Goal: Obtain resource: Download file/media

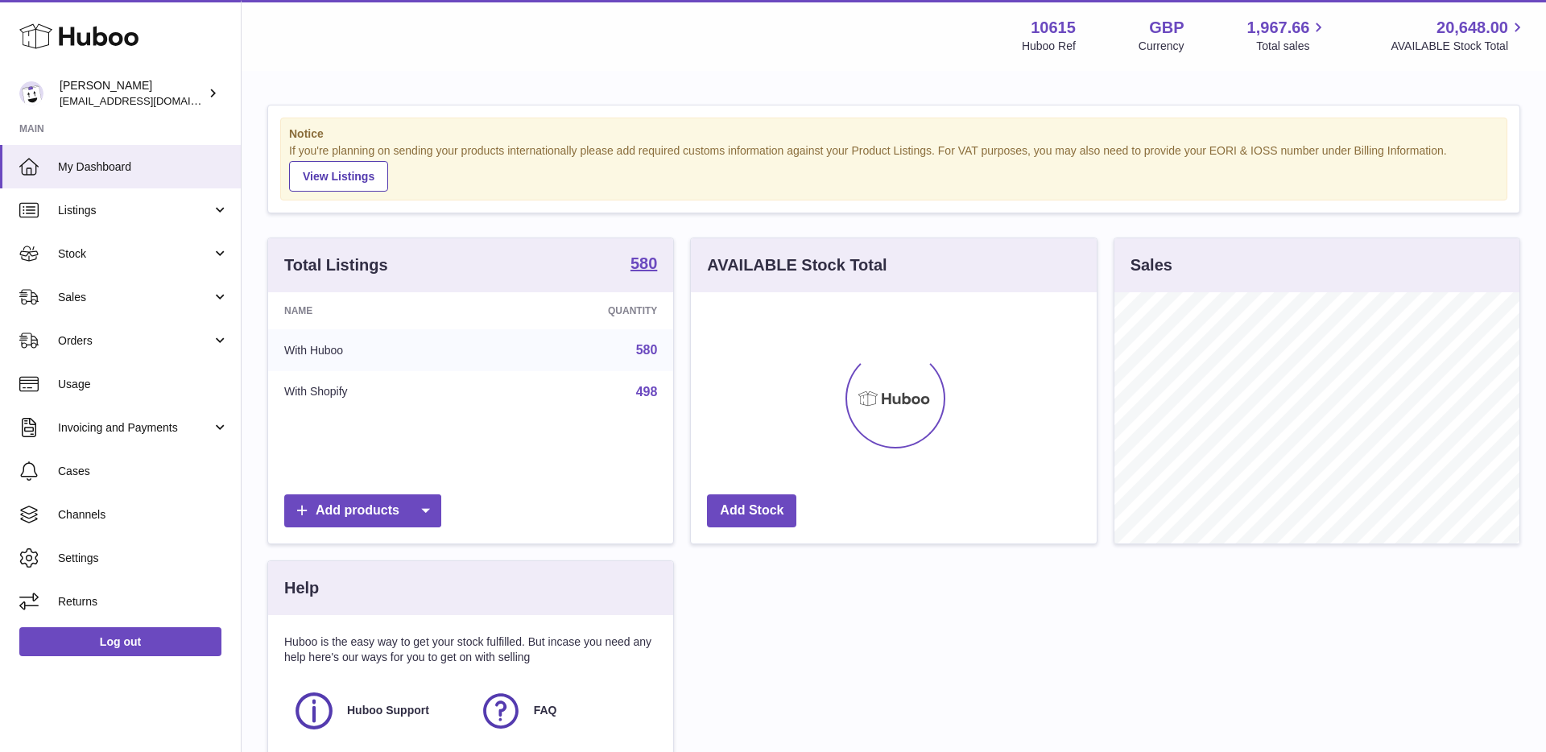
scroll to position [251, 406]
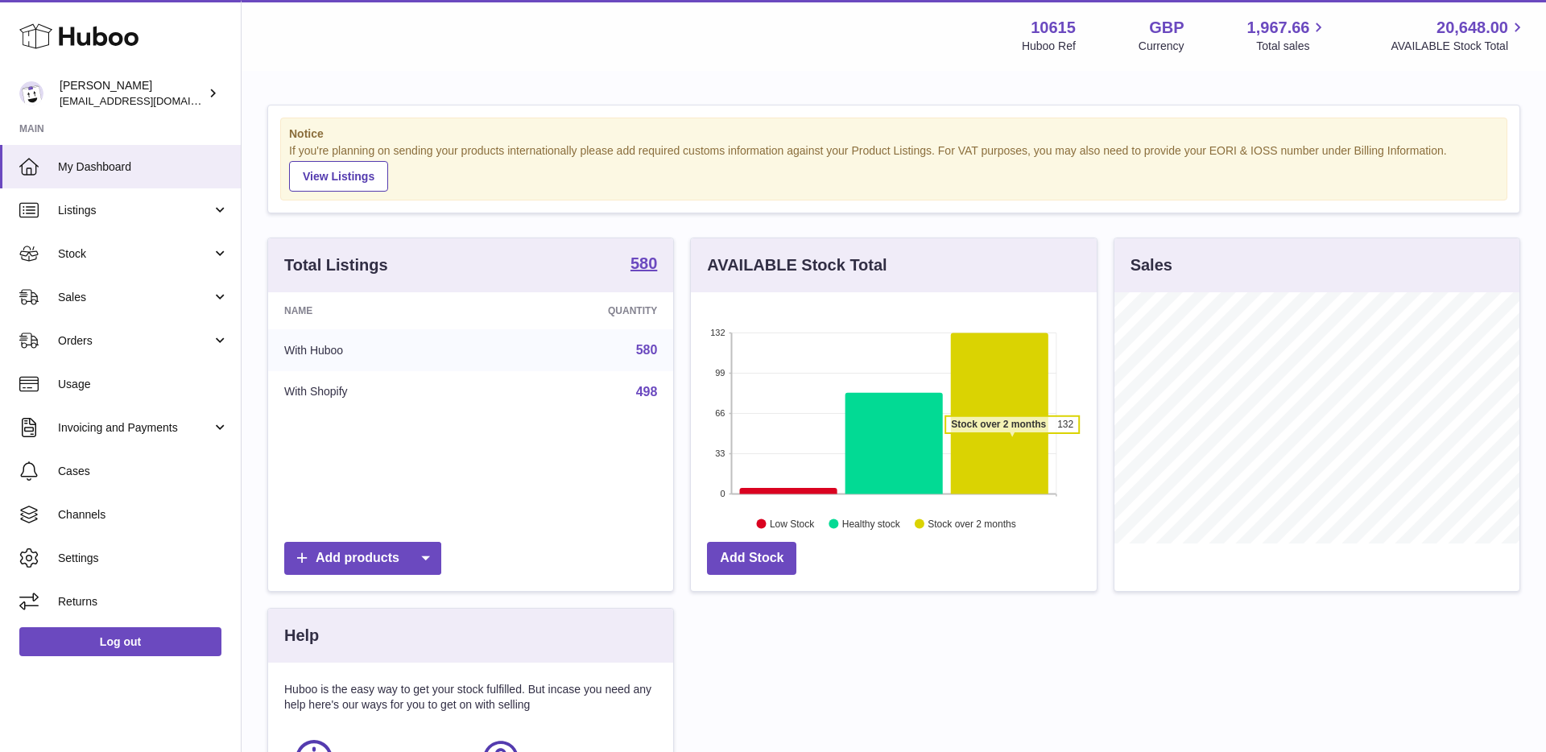
click at [1012, 441] on icon at bounding box center [999, 412] width 97 height 161
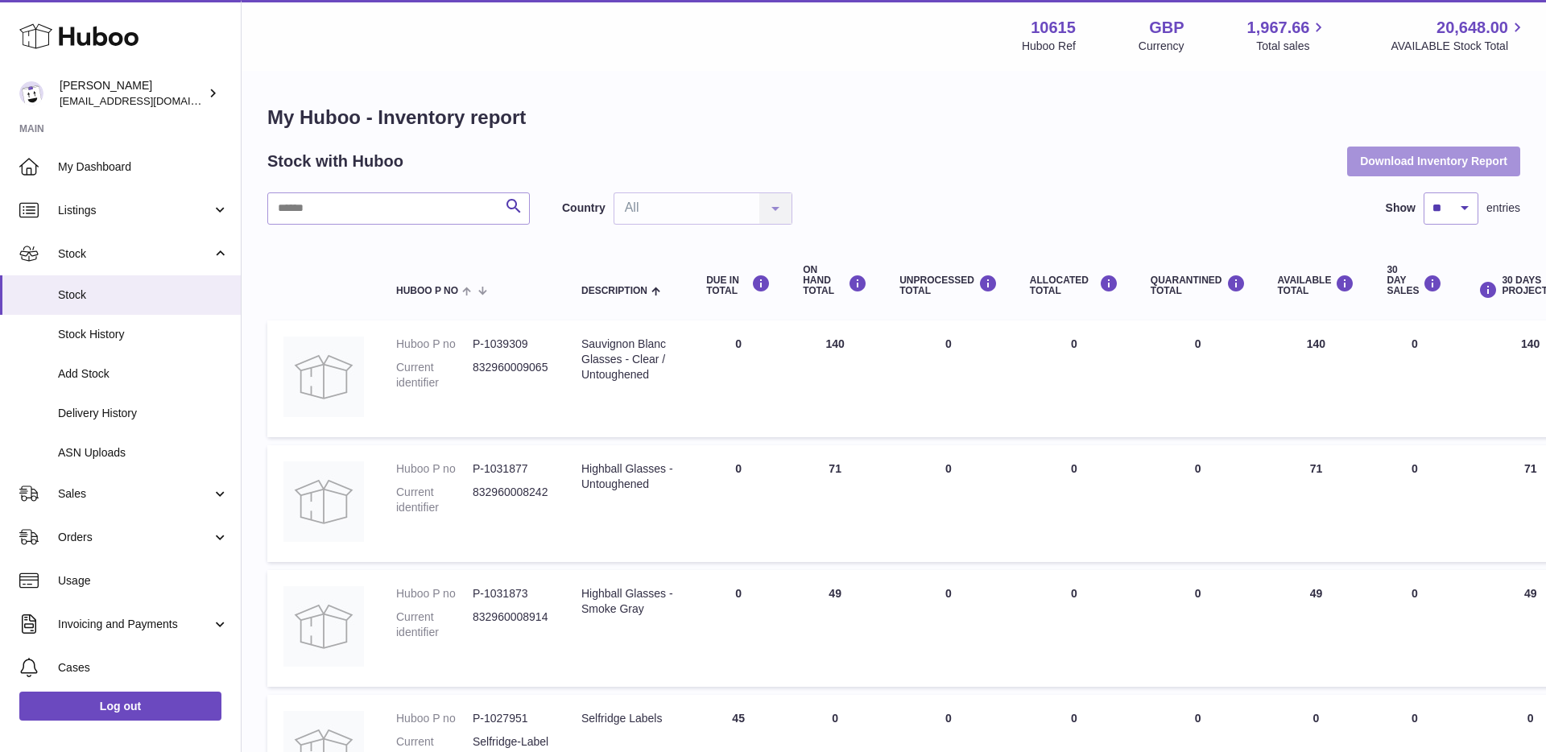
click at [1411, 167] on button "Download Inventory Report" at bounding box center [1433, 161] width 173 height 29
